Goal: Manage account settings

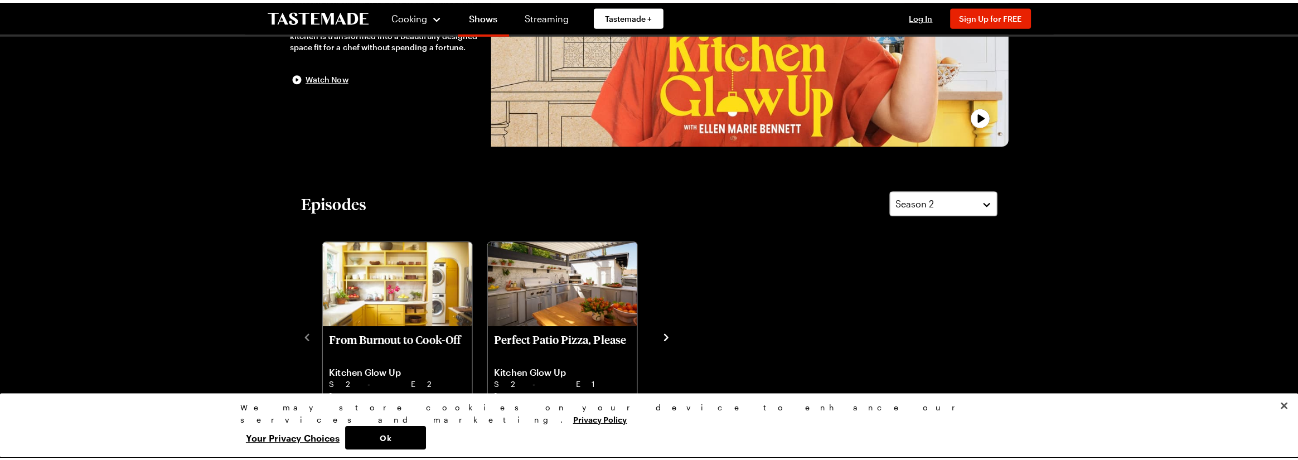
scroll to position [223, 0]
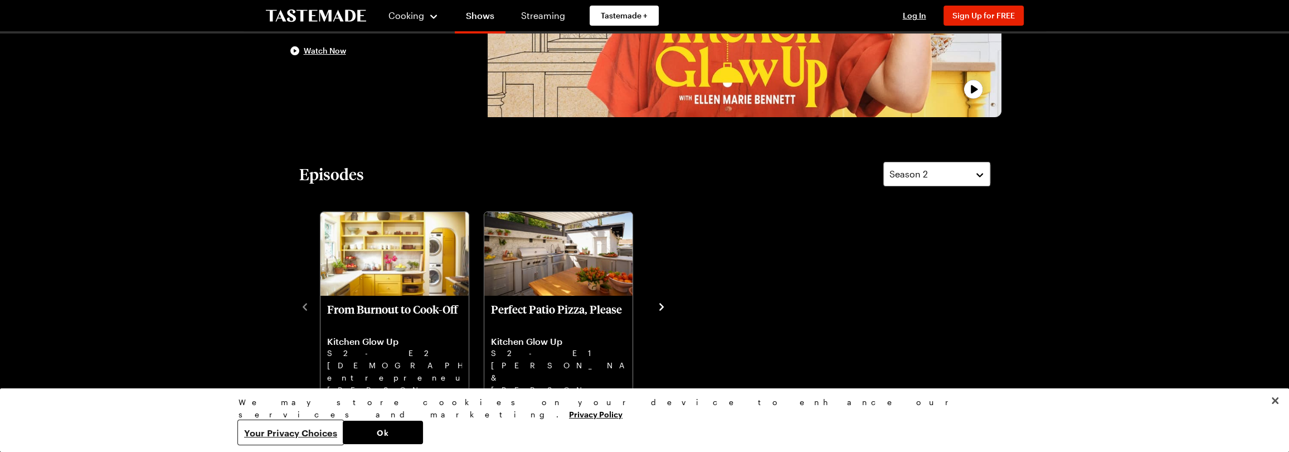
click at [343, 434] on button "Your Privacy Choices" at bounding box center [291, 431] width 104 height 23
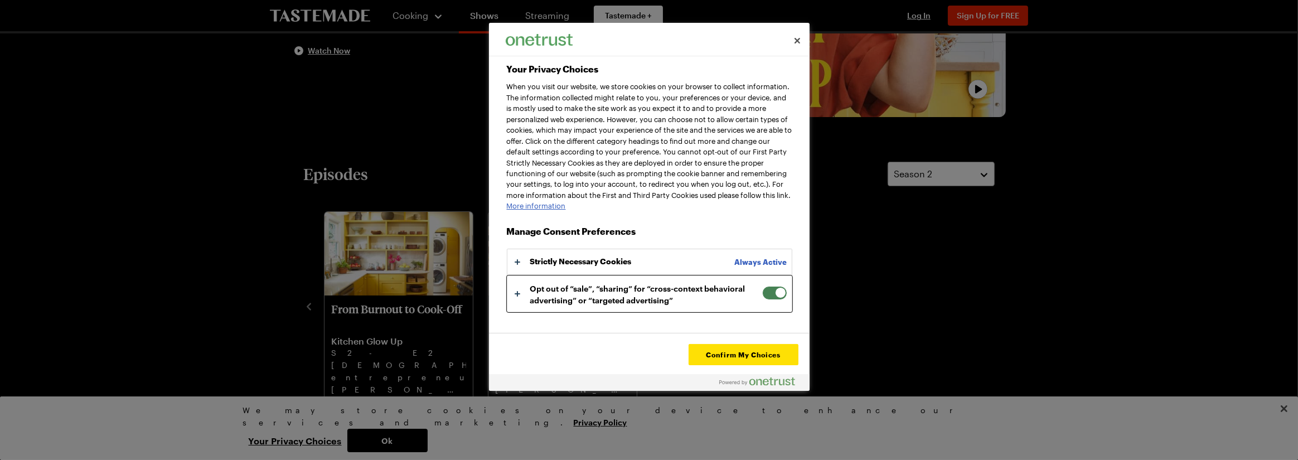
click at [516, 303] on button "Your Privacy Choices" at bounding box center [649, 294] width 284 height 36
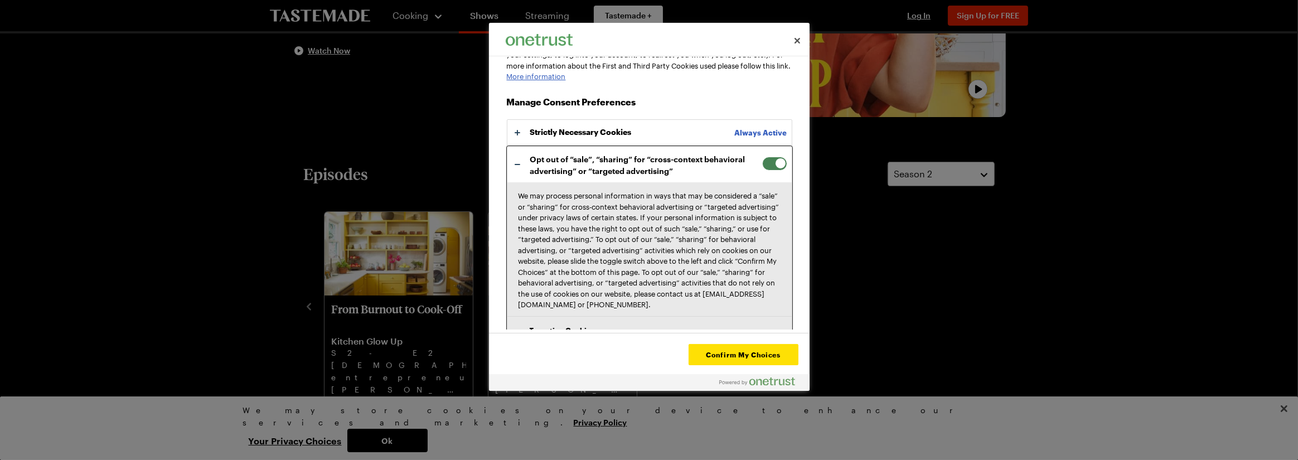
scroll to position [130, 0]
drag, startPoint x: 775, startPoint y: 174, endPoint x: 750, endPoint y: 172, distance: 25.2
click at [750, 172] on div "Opt out of “sale”, “sharing” for “cross-context behavioral advertising” or “tar…" at bounding box center [649, 335] width 285 height 379
click at [762, 170] on span "Your Privacy Choices" at bounding box center [774, 163] width 25 height 14
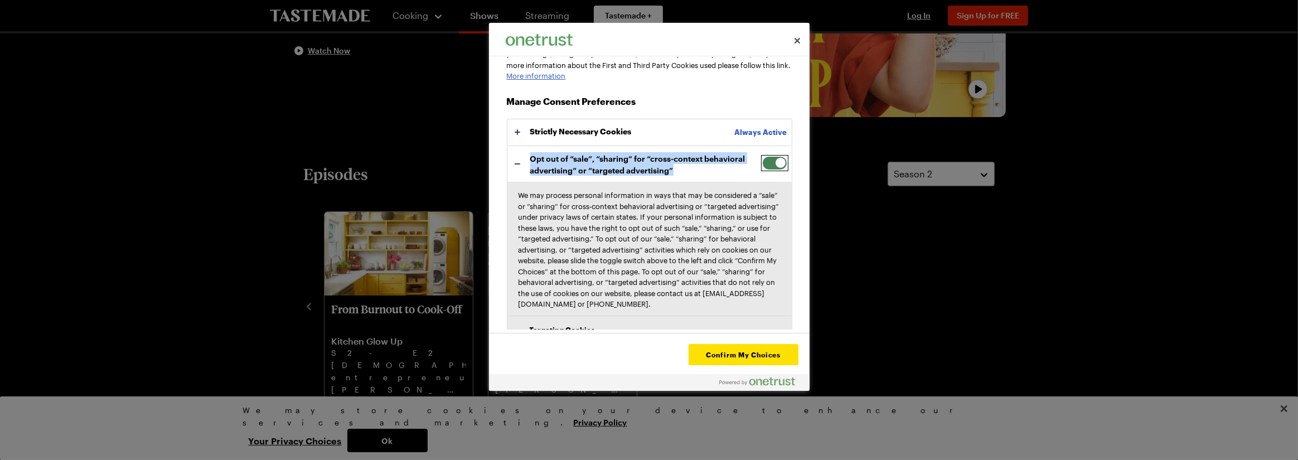
click at [762, 156] on input "Opt out of “sale”, “sharing” for “cross-context behavioral advertising” or “tar…" at bounding box center [762, 156] width 0 height 0
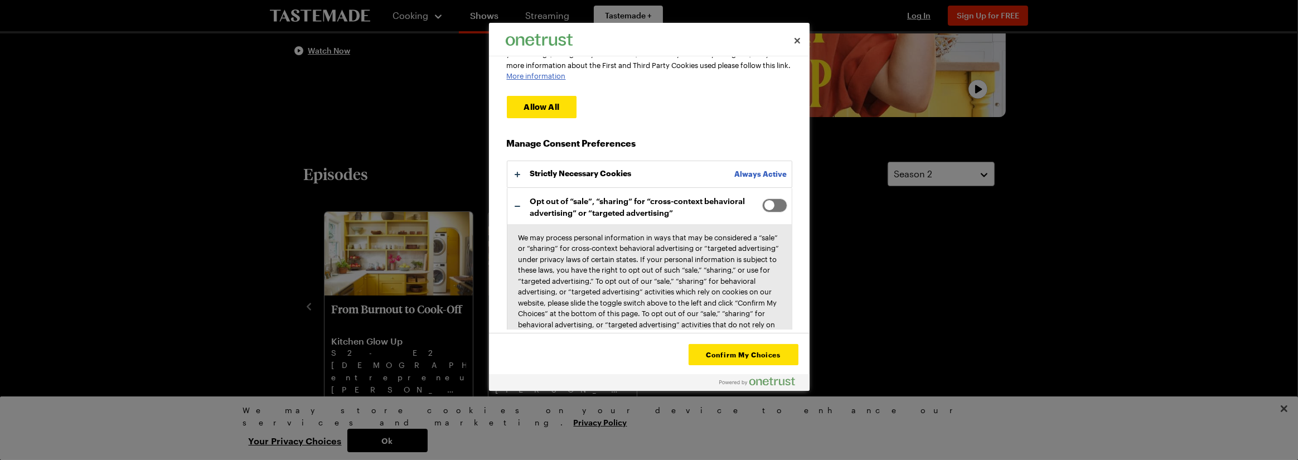
click at [765, 212] on span "Your Privacy Choices" at bounding box center [774, 205] width 25 height 14
click at [762, 198] on input "Opt out of “sale”, “sharing” for “cross-context behavioral advertising” or “tar…" at bounding box center [762, 198] width 0 height 0
checkbox input "true"
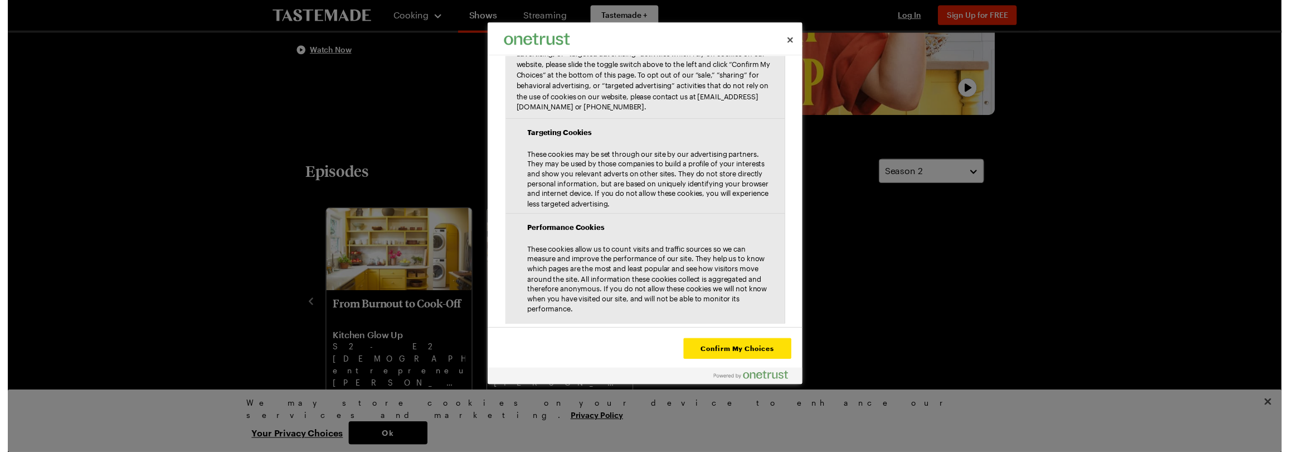
scroll to position [335, 0]
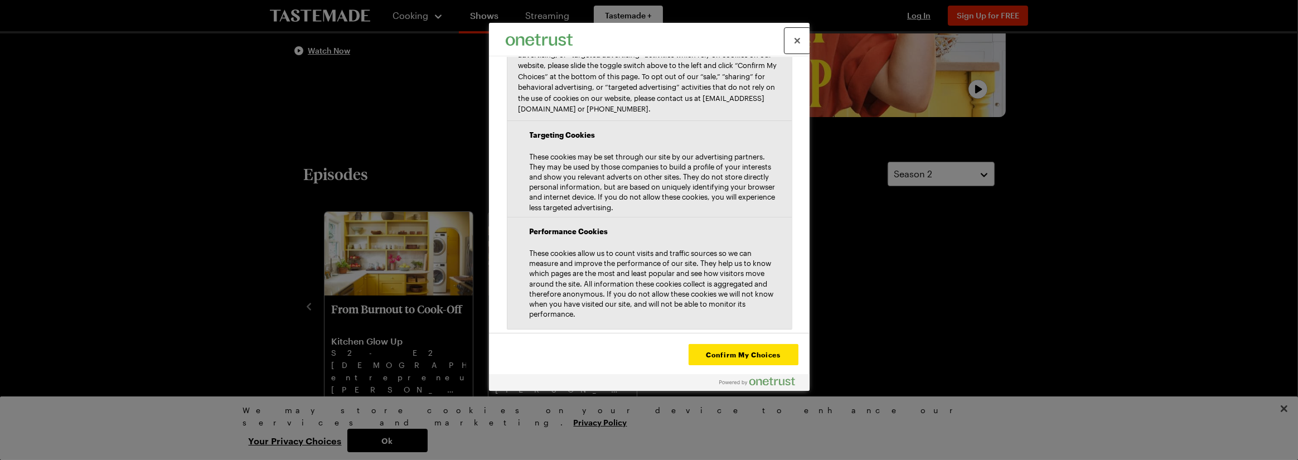
click at [798, 36] on button "Close" at bounding box center [797, 40] width 25 height 25
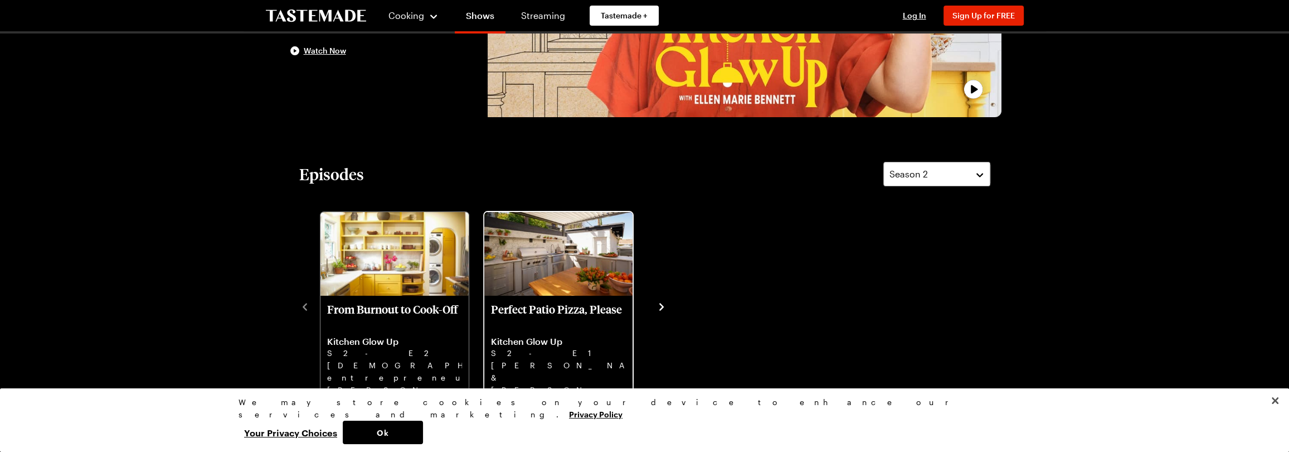
click at [540, 306] on p "Perfect Patio Pizza, Please" at bounding box center [558, 315] width 135 height 27
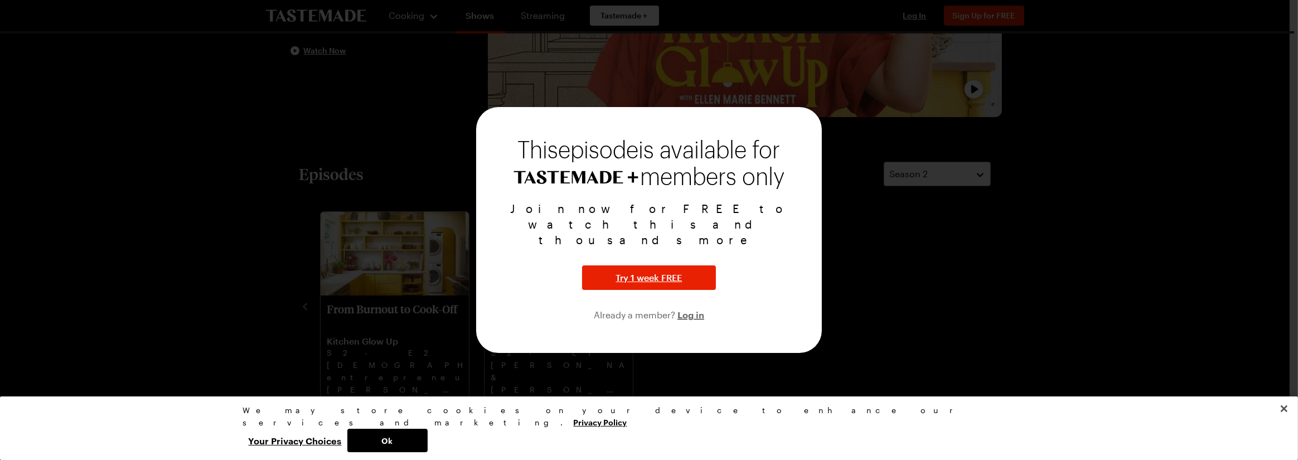
click at [931, 270] on div at bounding box center [649, 230] width 1298 height 460
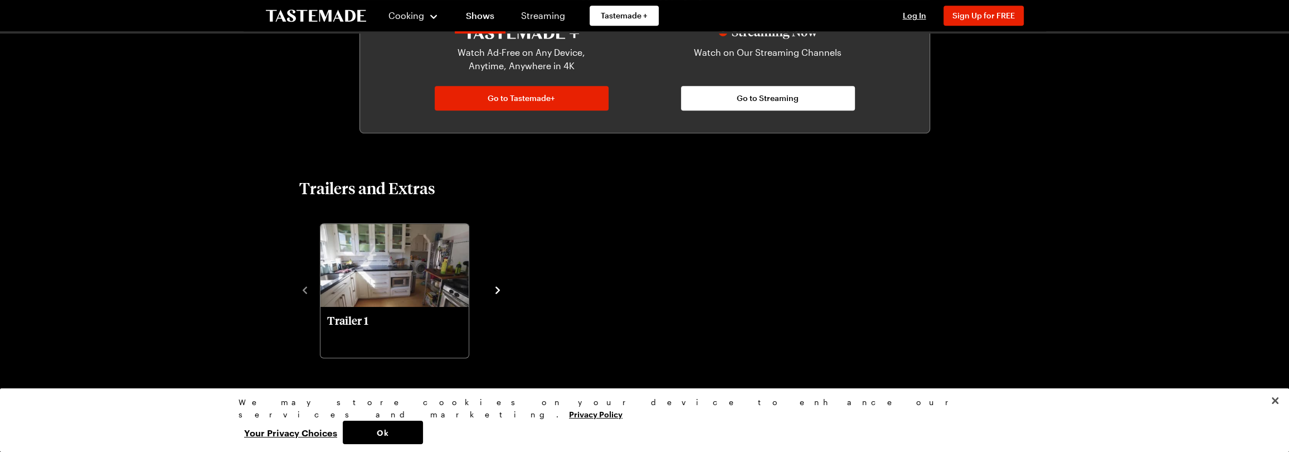
scroll to position [706, 0]
